Goal: Information Seeking & Learning: Learn about a topic

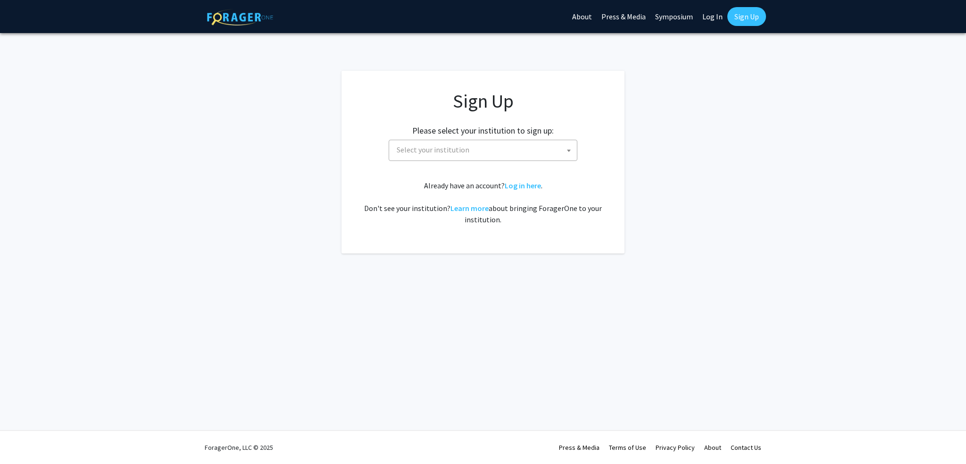
click at [470, 147] on span "Select your institution" at bounding box center [485, 149] width 184 height 19
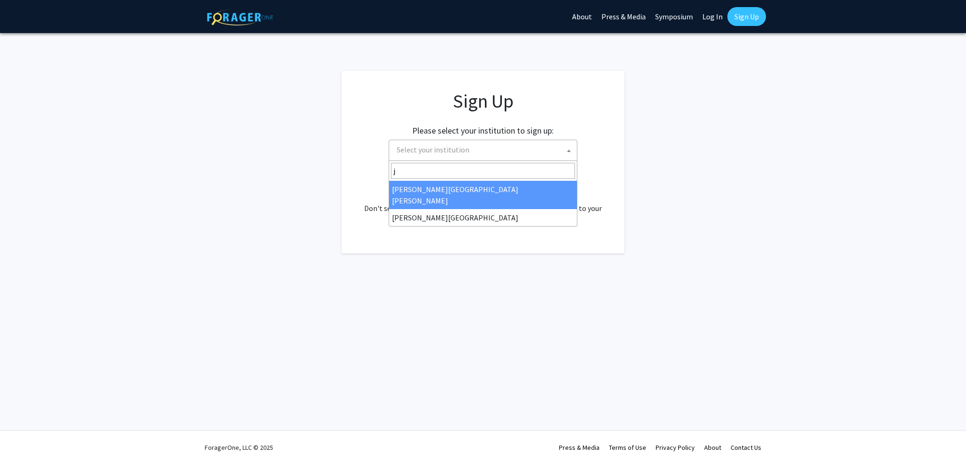
type input "j"
select select "1"
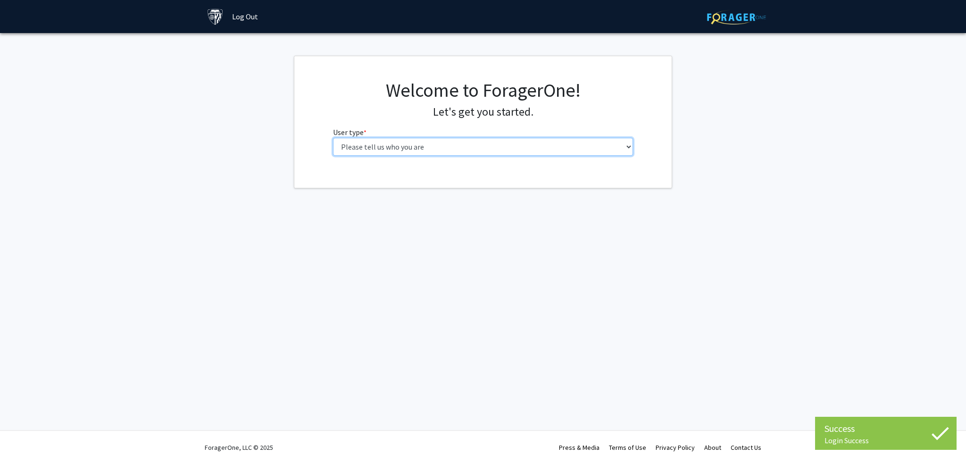
click at [499, 145] on select "Please tell us who you are Undergraduate Student Master's Student Doctoral Cand…" at bounding box center [483, 147] width 300 height 18
select select "2: masters"
click at [333, 138] on select "Please tell us who you are Undergraduate Student Master's Student Doctoral Cand…" at bounding box center [483, 147] width 300 height 18
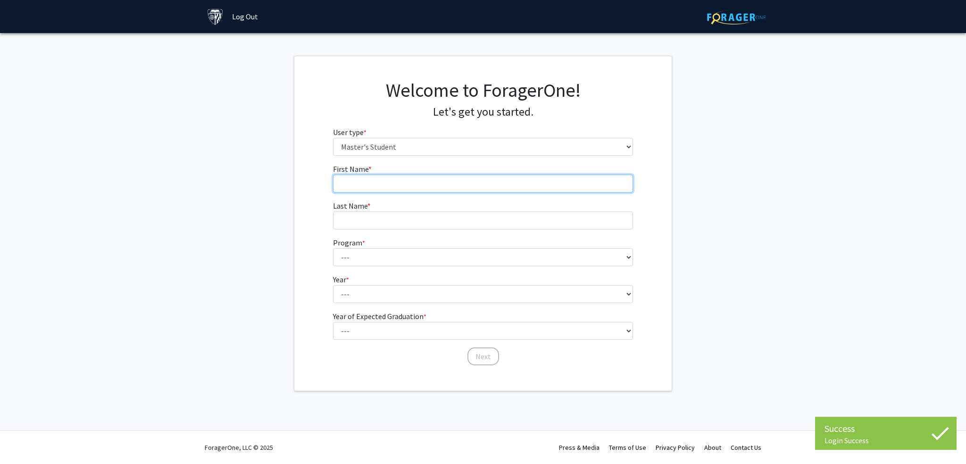
click at [481, 177] on input "First Name * required" at bounding box center [483, 183] width 300 height 18
type input "Jiakai"
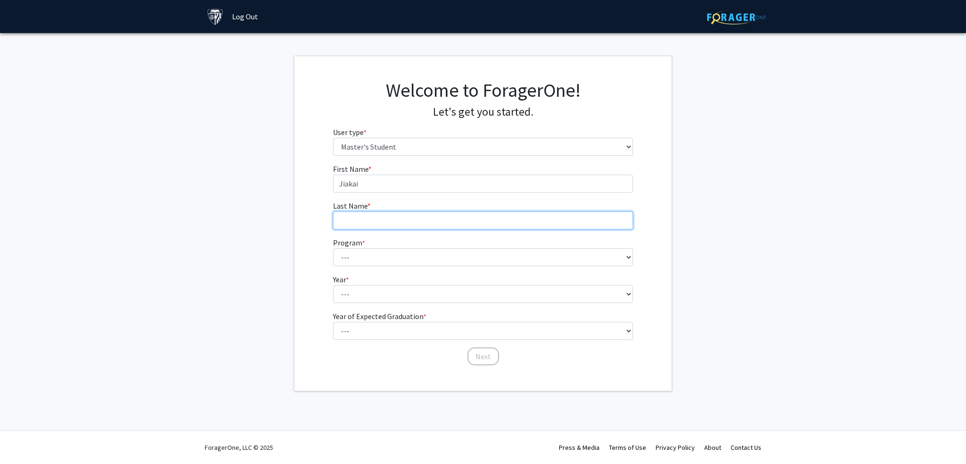
click at [447, 216] on input "Last Name * required" at bounding box center [483, 220] width 300 height 18
type input "[PERSON_NAME]"
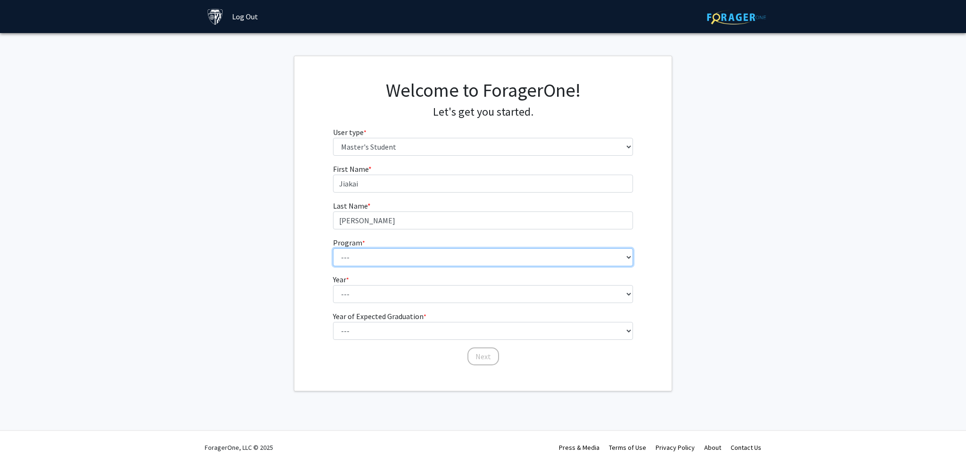
click at [406, 254] on select "--- Anatomy Education Applied and Computational Mathematics Applied Biomedical …" at bounding box center [483, 257] width 300 height 18
select select "105: 89"
click at [333, 248] on select "--- Anatomy Education Applied and Computational Mathematics Applied Biomedical …" at bounding box center [483, 257] width 300 height 18
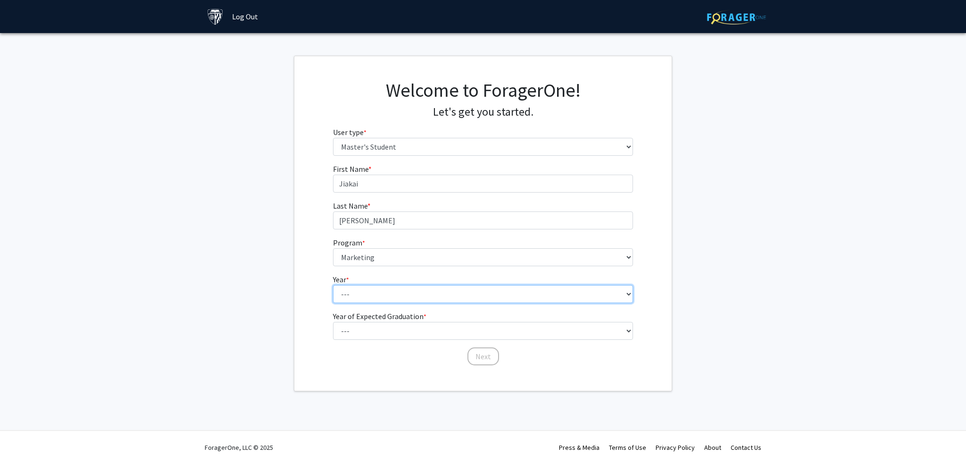
click at [382, 288] on select "--- First Year Second Year" at bounding box center [483, 294] width 300 height 18
select select "1: first_year"
click at [333, 285] on select "--- First Year Second Year" at bounding box center [483, 294] width 300 height 18
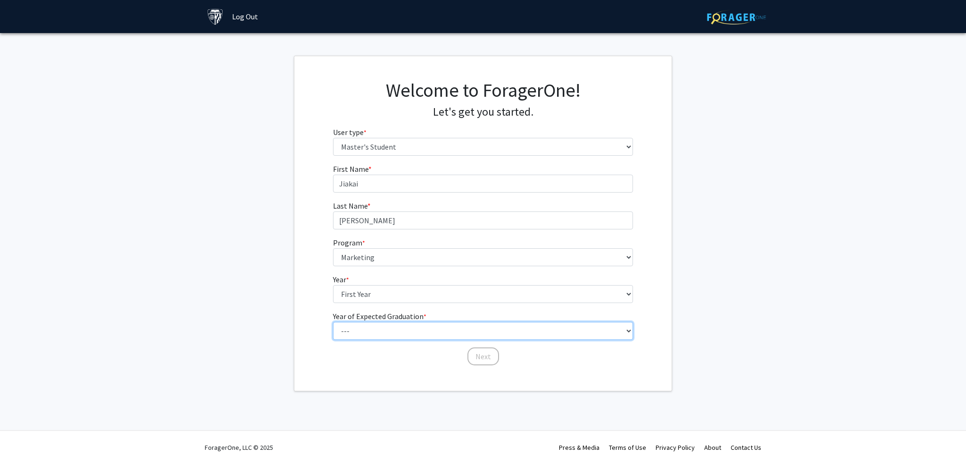
click at [379, 330] on select "--- 2025 2026 2027 2028 2029 2030 2031 2032 2033 2034" at bounding box center [483, 331] width 300 height 18
select select "2: 2026"
click at [333, 322] on select "--- 2025 2026 2027 2028 2029 2030 2031 2032 2033 2034" at bounding box center [483, 331] width 300 height 18
click at [477, 355] on button "Next" at bounding box center [483, 356] width 32 height 18
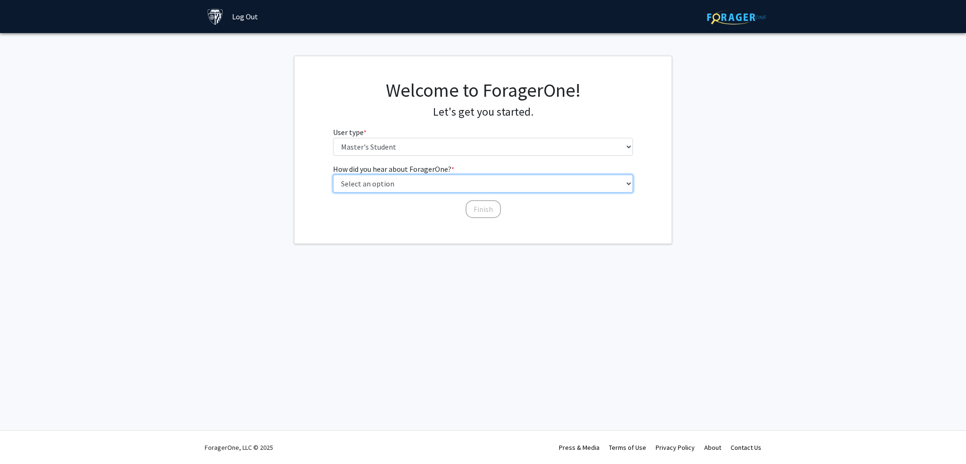
click at [423, 183] on select "Select an option Peer/student recommendation Faculty/staff recommendation Unive…" at bounding box center [483, 183] width 300 height 18
select select "3: university_website"
click at [333, 174] on select "Select an option Peer/student recommendation Faculty/staff recommendation Unive…" at bounding box center [483, 183] width 300 height 18
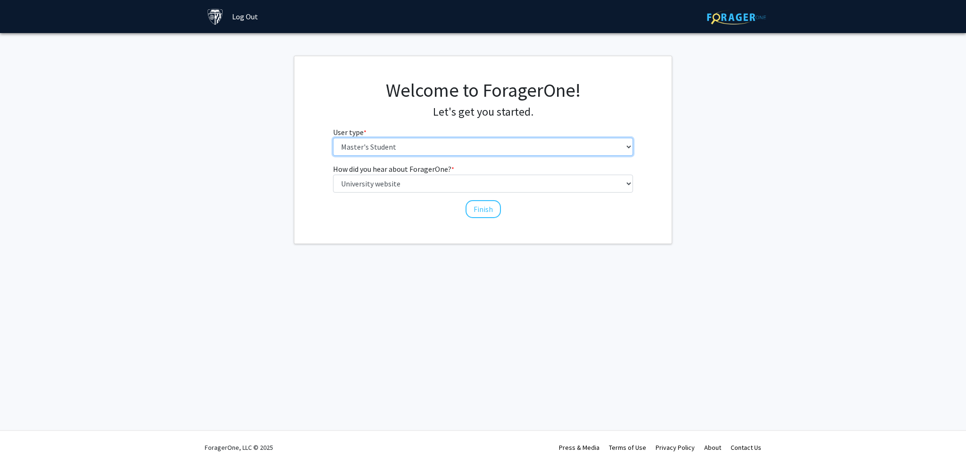
click at [468, 151] on select "Please tell us who you are Undergraduate Student Master's Student Doctoral Cand…" at bounding box center [483, 147] width 300 height 18
click at [317, 169] on div "How did you hear about ForagerOne? * required Select an option Peer/student rec…" at bounding box center [482, 191] width 377 height 56
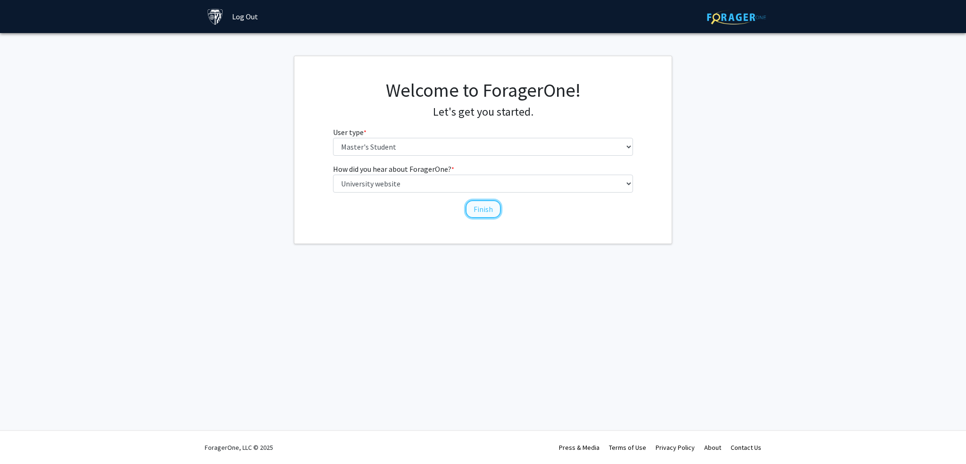
click at [477, 213] on button "Finish" at bounding box center [482, 209] width 35 height 18
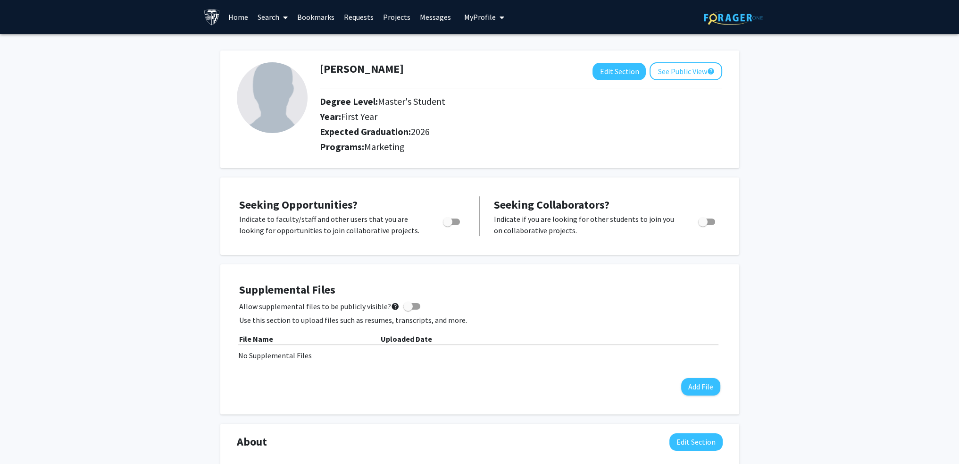
click at [236, 16] on link "Home" at bounding box center [238, 16] width 29 height 33
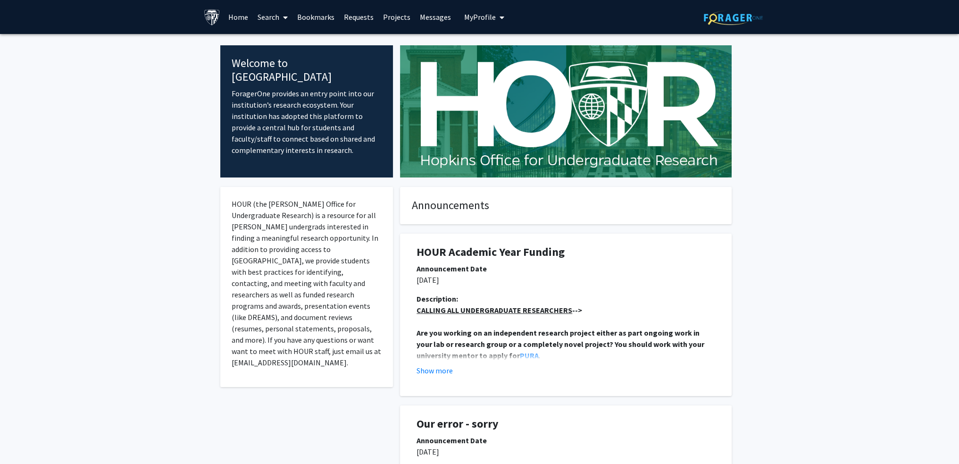
click at [394, 18] on link "Projects" at bounding box center [396, 16] width 37 height 33
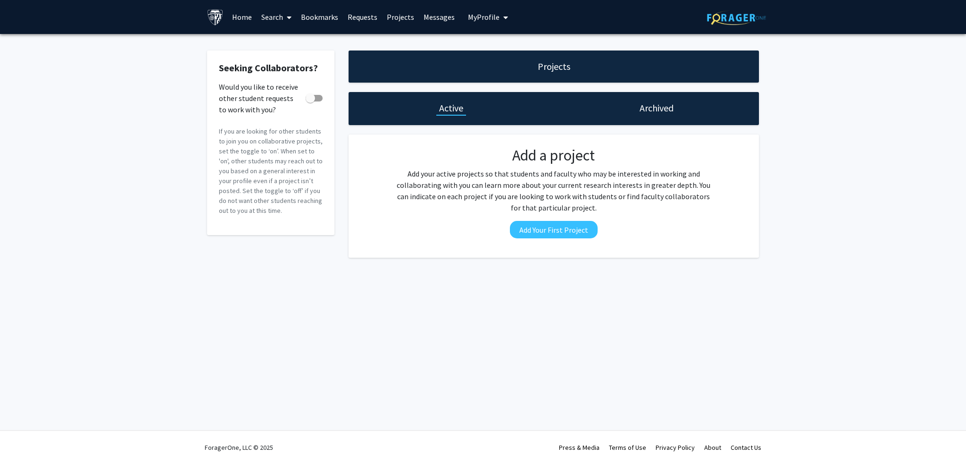
click at [320, 18] on link "Bookmarks" at bounding box center [319, 16] width 47 height 33
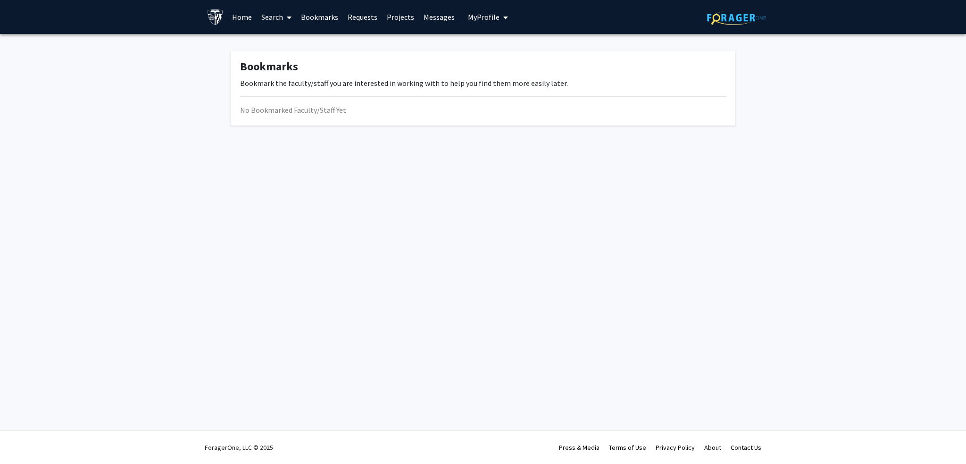
click at [281, 17] on link "Search" at bounding box center [277, 16] width 40 height 33
click at [295, 54] on span "Students" at bounding box center [286, 62] width 58 height 19
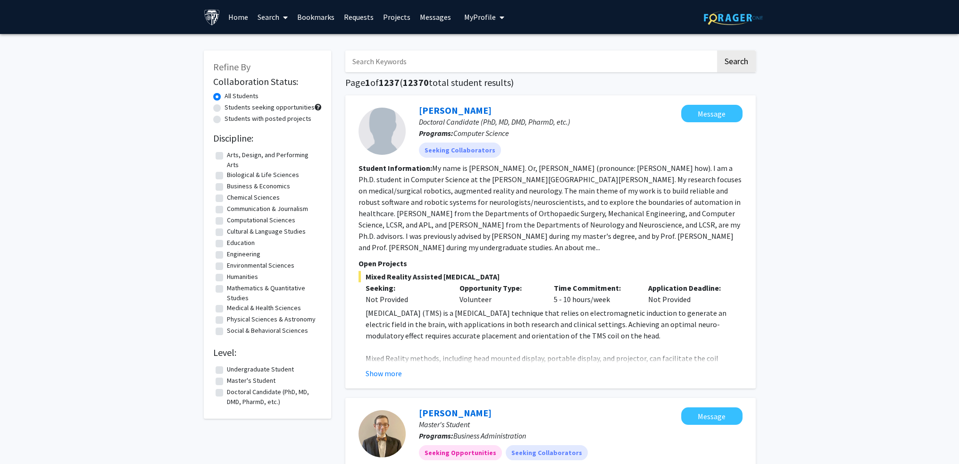
click at [246, 185] on label "Business & Economics" at bounding box center [258, 186] width 63 height 10
click at [233, 185] on input "Business & Economics" at bounding box center [230, 184] width 6 height 6
checkbox input "true"
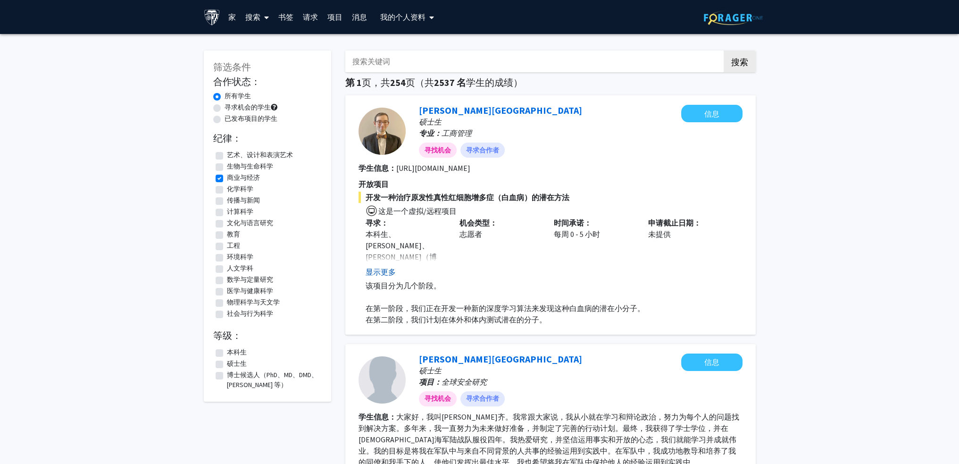
click at [389, 271] on font "显示更多" at bounding box center [380, 271] width 30 height 9
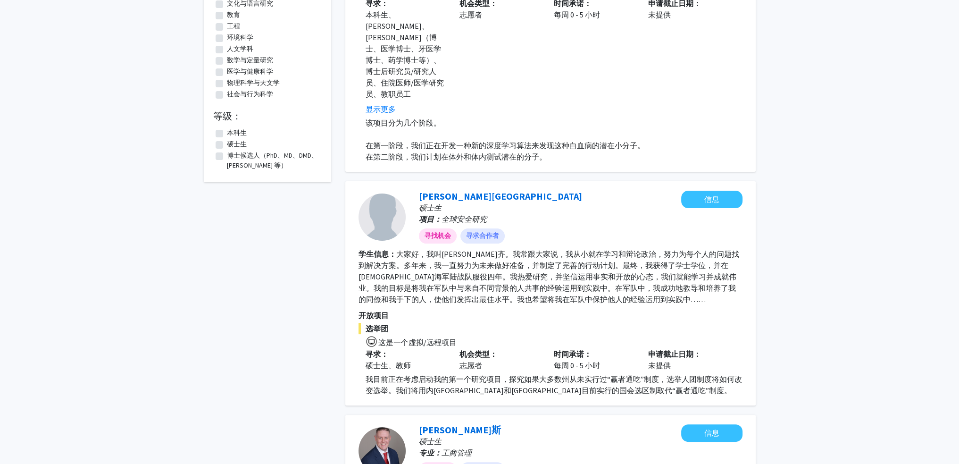
scroll to position [94, 0]
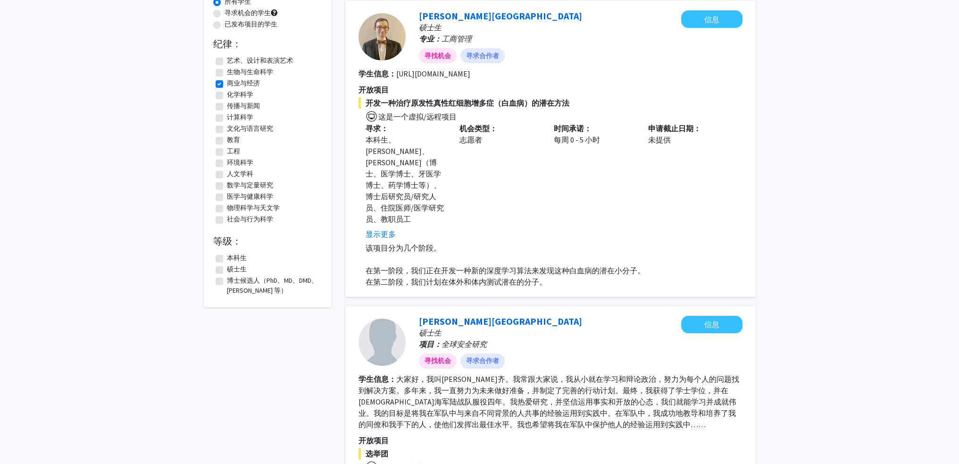
click at [226, 266] on fg-checkbox "硕士生 硕士生" at bounding box center [268, 269] width 104 height 11
click at [227, 269] on label "硕士生" at bounding box center [237, 269] width 20 height 10
click at [227, 269] on input "硕士生" at bounding box center [230, 267] width 6 height 6
checkbox input "true"
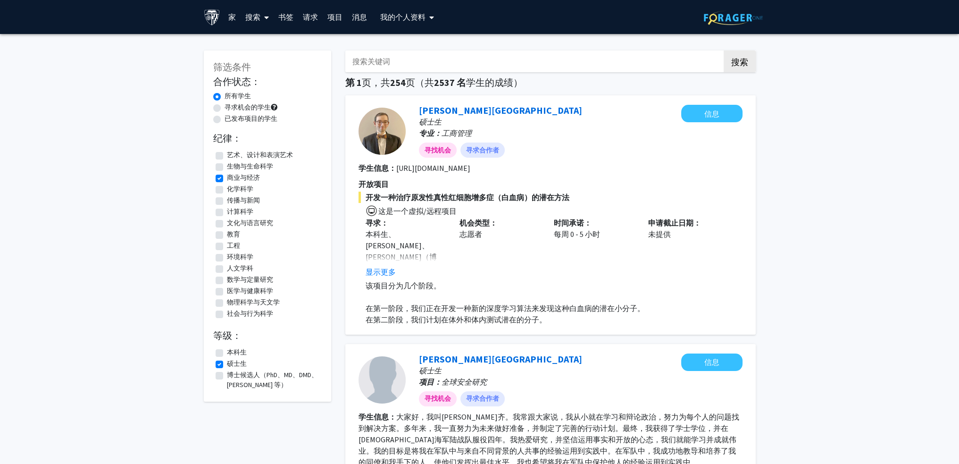
click at [227, 179] on label "商业与经济" at bounding box center [243, 178] width 33 height 10
click at [227, 179] on input "商业与经济" at bounding box center [230, 176] width 6 height 6
checkbox input "false"
